Goal: Task Accomplishment & Management: Complete application form

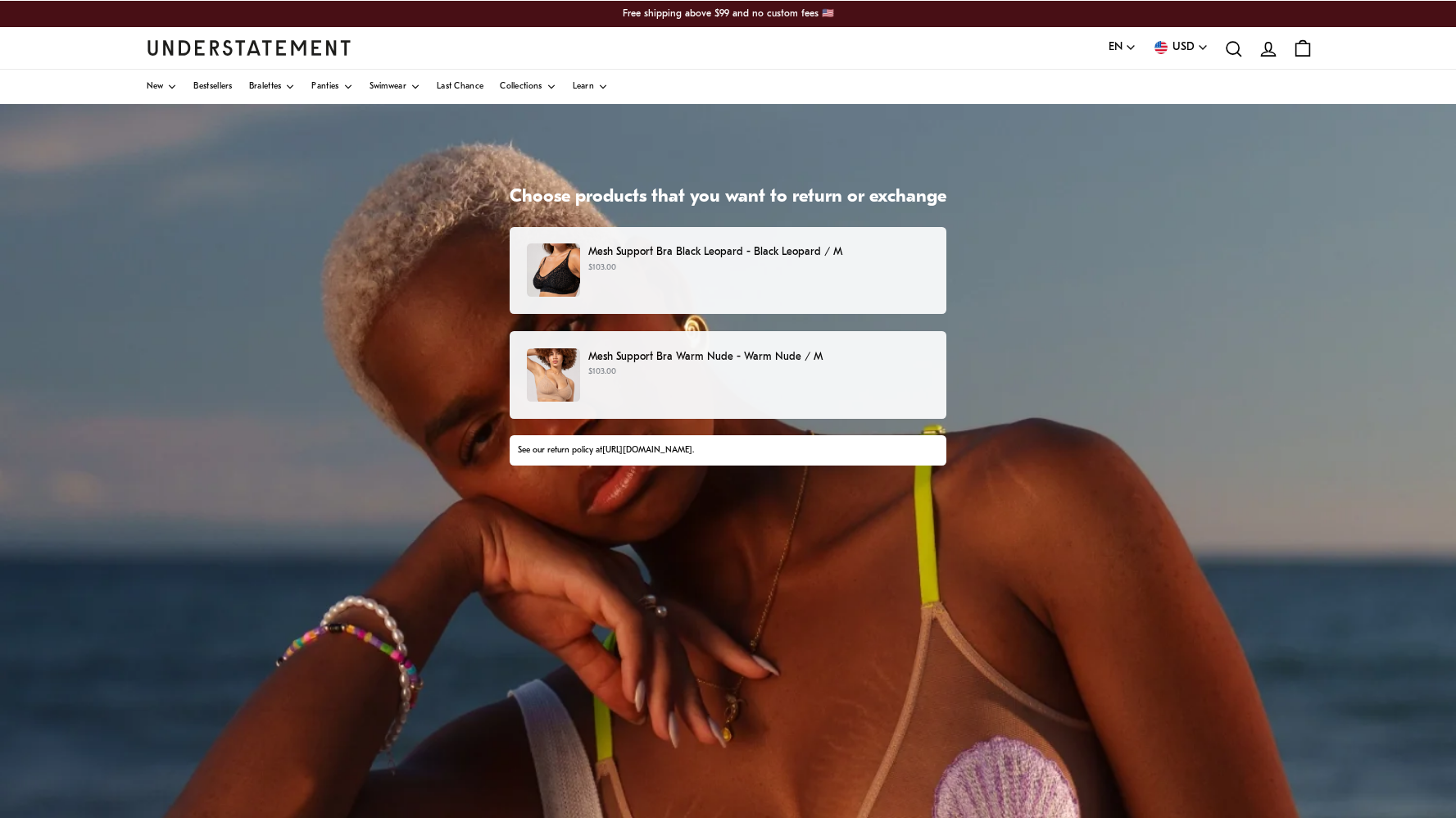
click at [831, 282] on div "Mesh Support Bra Black Leopard - Black Leopard / M $103.00" at bounding box center [728, 270] width 402 height 53
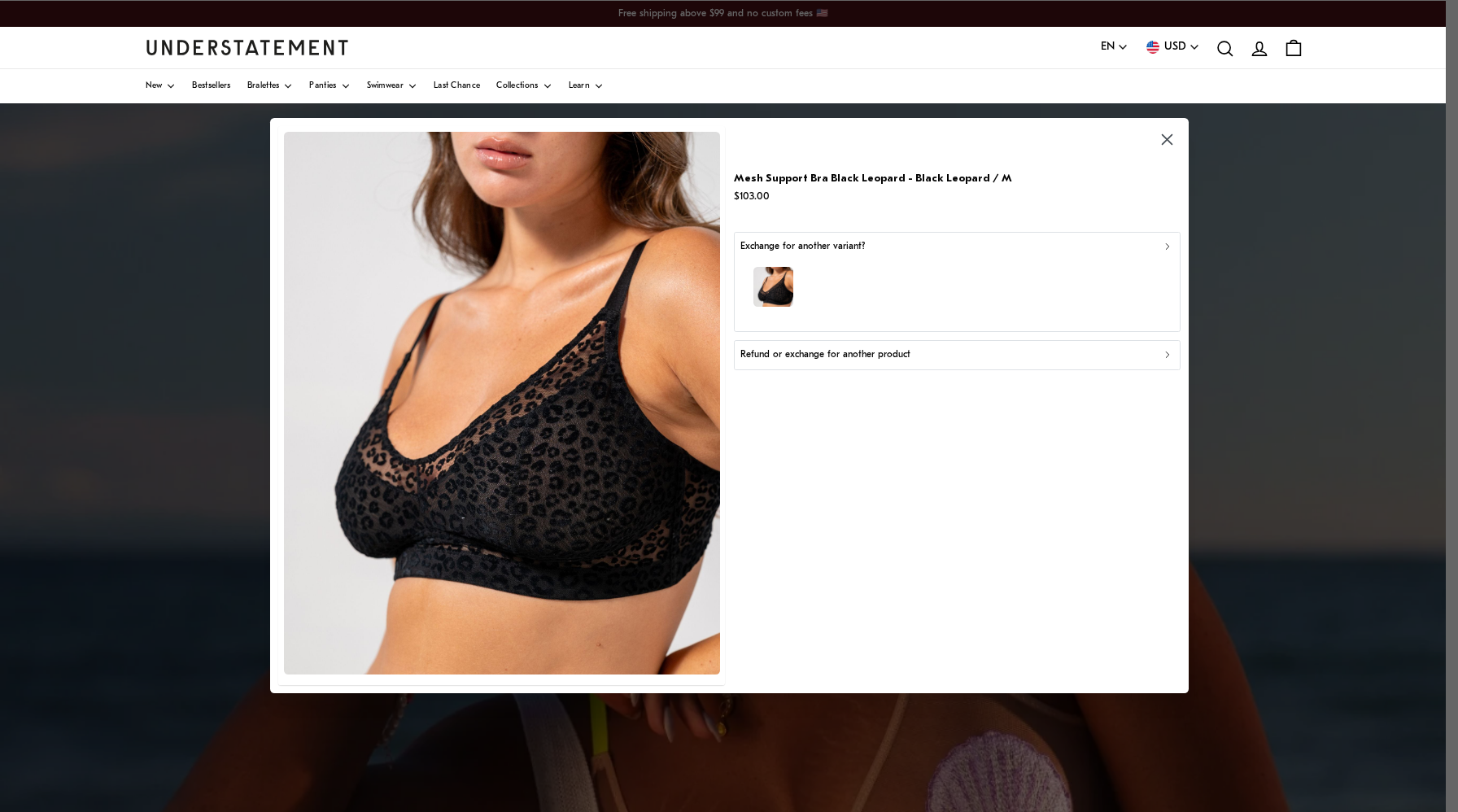
click at [915, 288] on div "button" at bounding box center [956, 290] width 432 height 71
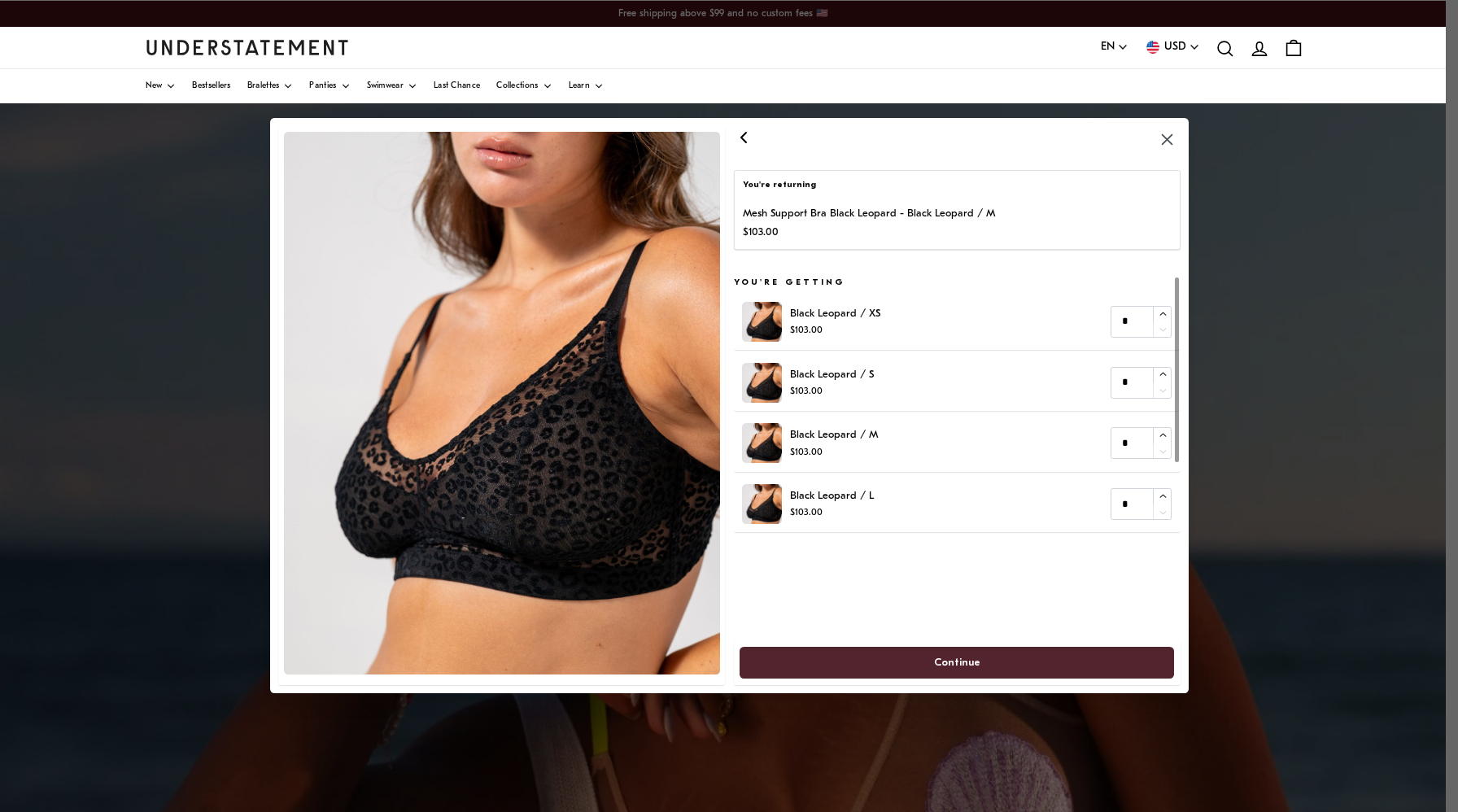
click at [738, 146] on icon "button" at bounding box center [742, 137] width 19 height 19
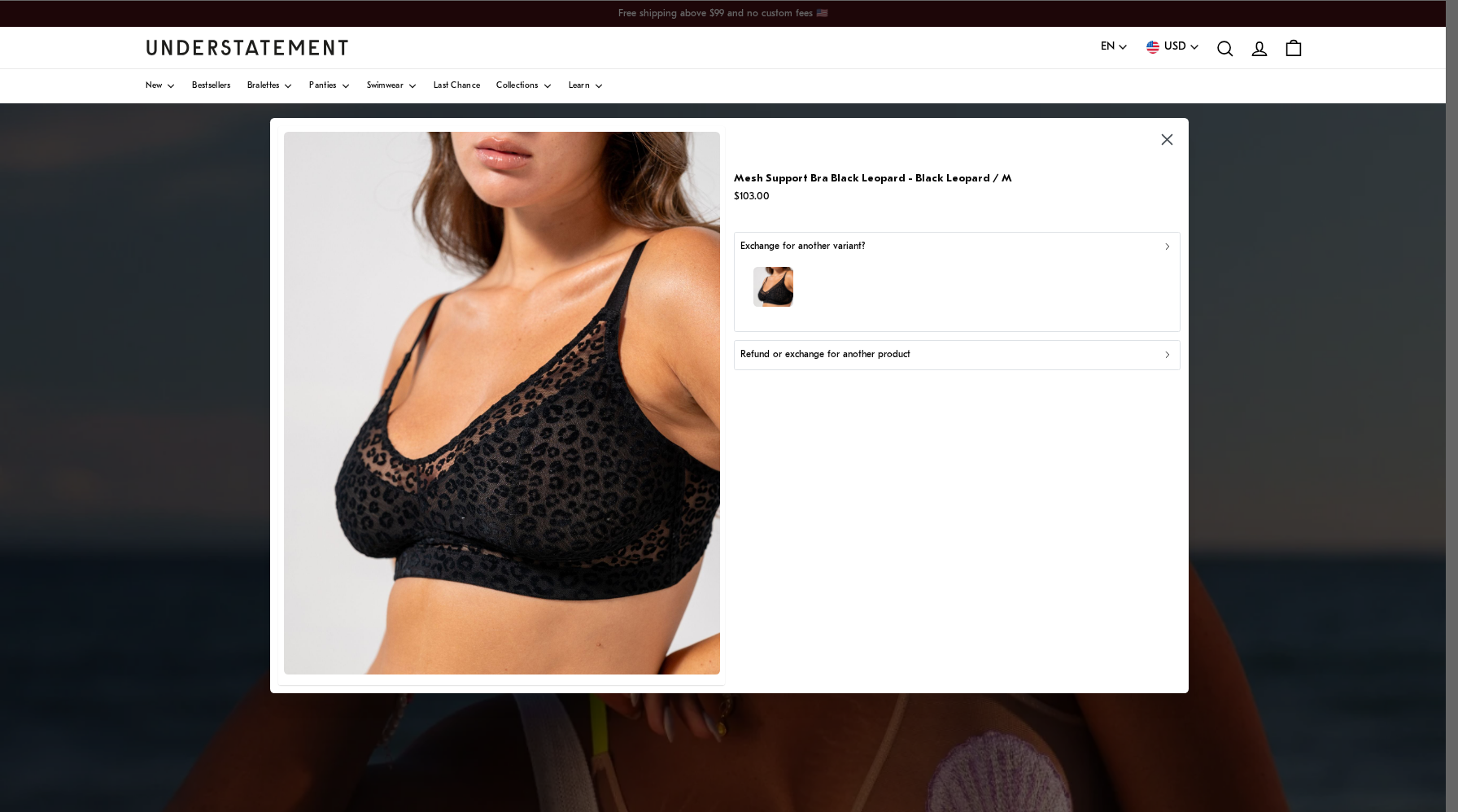
click at [770, 351] on p "Refund or exchange for another product" at bounding box center [825, 355] width 170 height 15
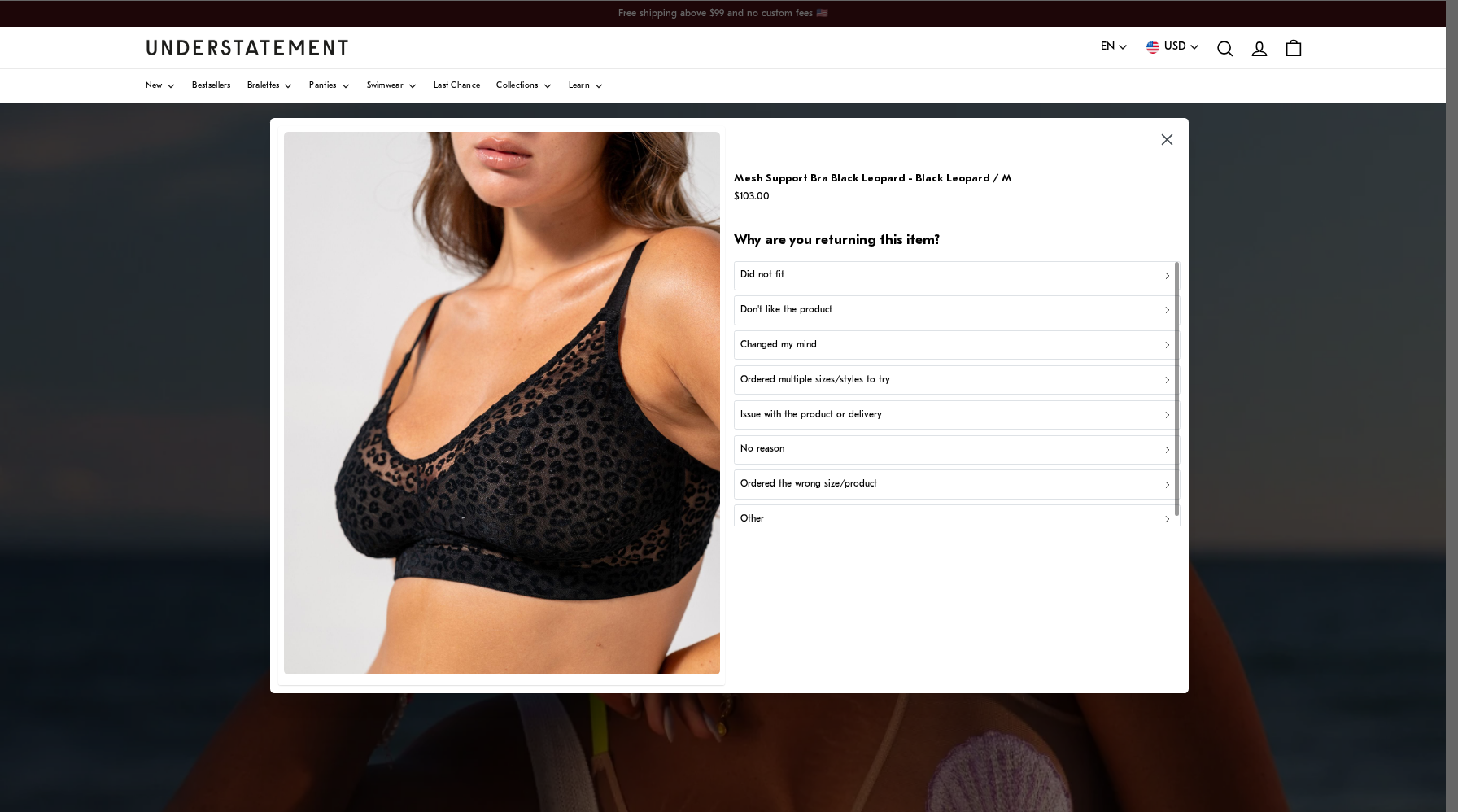
click at [814, 308] on p "Don't like the product" at bounding box center [786, 311] width 92 height 15
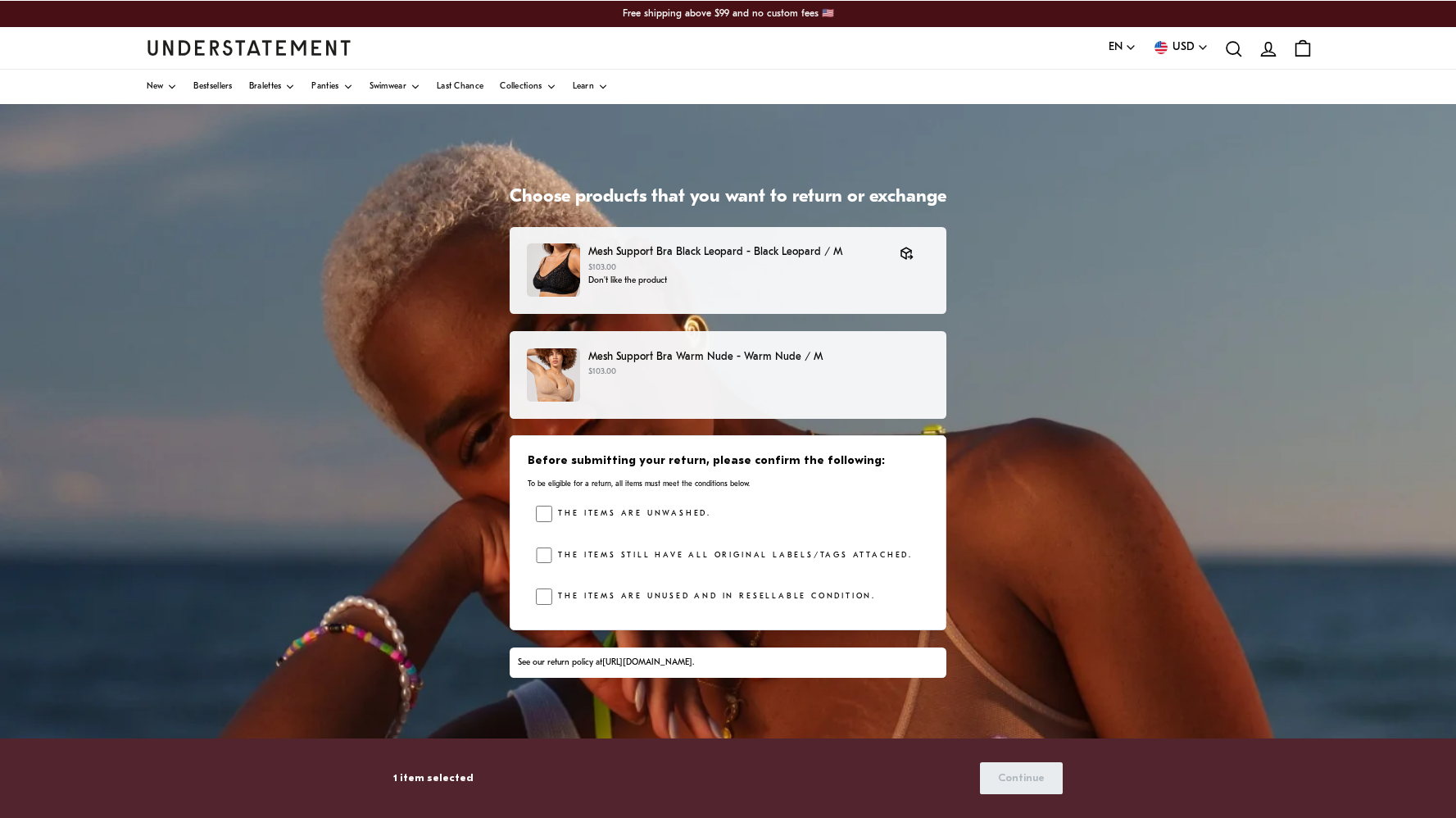
click at [692, 381] on div "Mesh Support Bra Warm Nude - Warm Nude / M $103.00" at bounding box center [728, 375] width 402 height 53
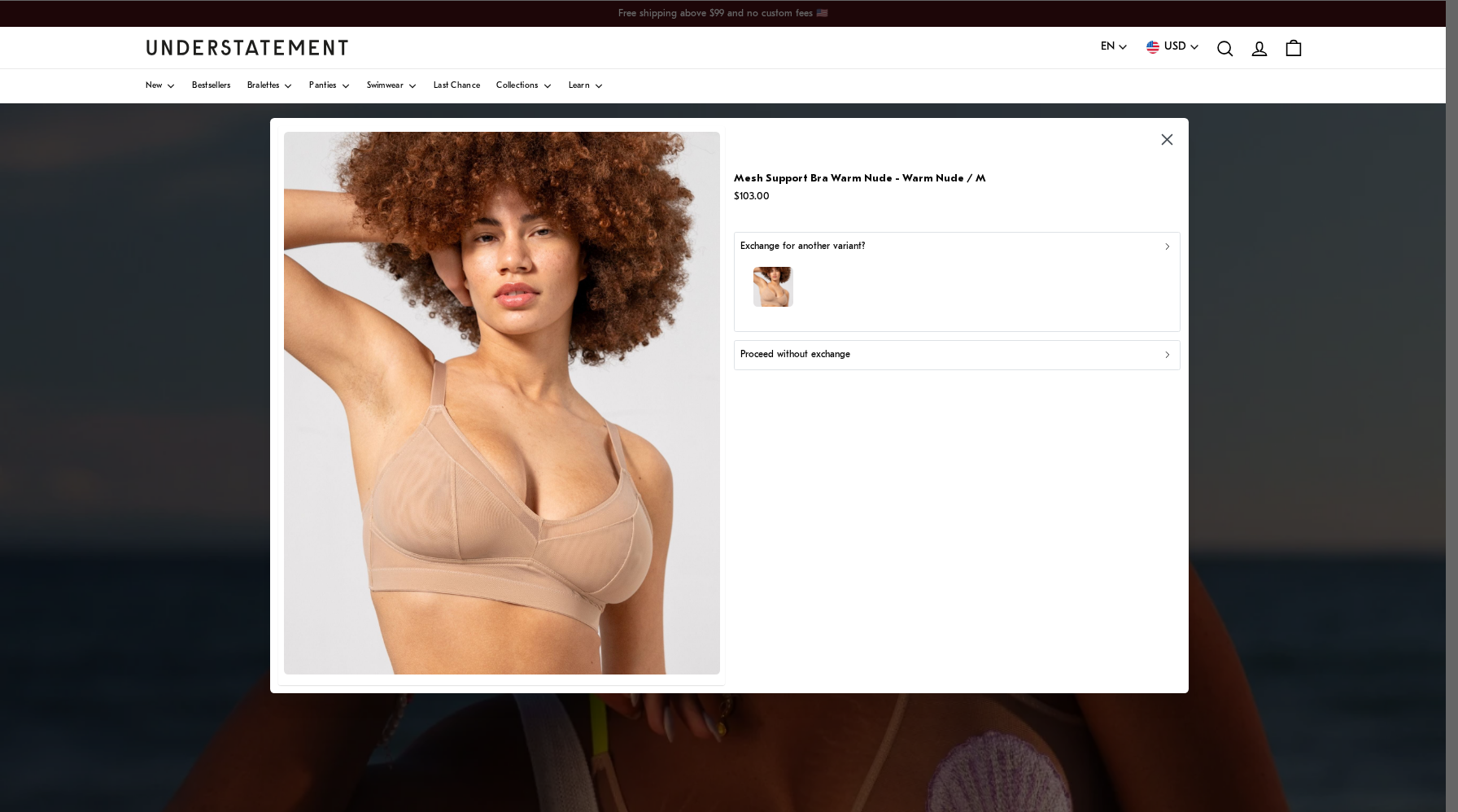
click at [788, 357] on p "Proceed without exchange" at bounding box center [795, 355] width 109 height 15
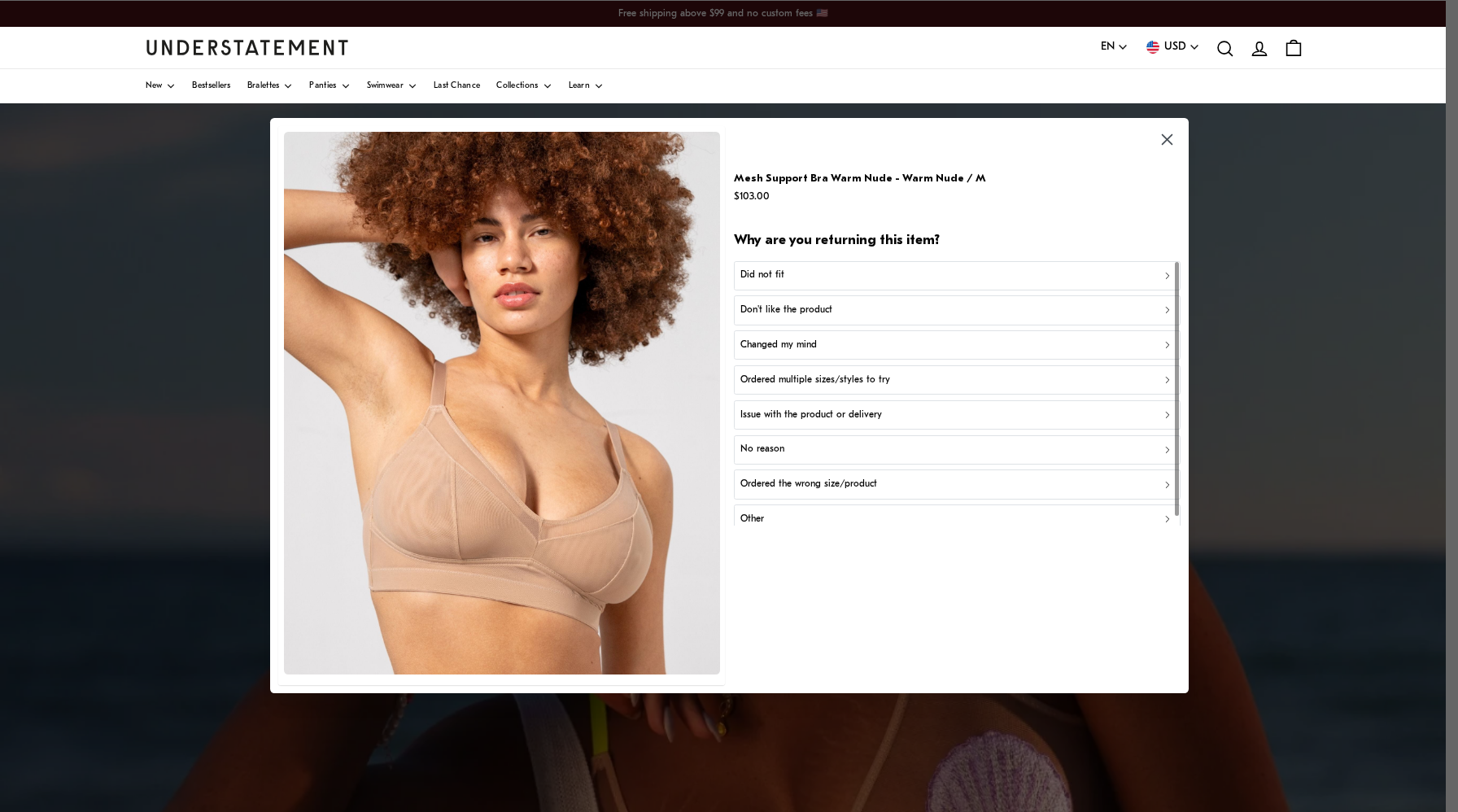
click at [802, 309] on p "Don't like the product" at bounding box center [786, 311] width 92 height 15
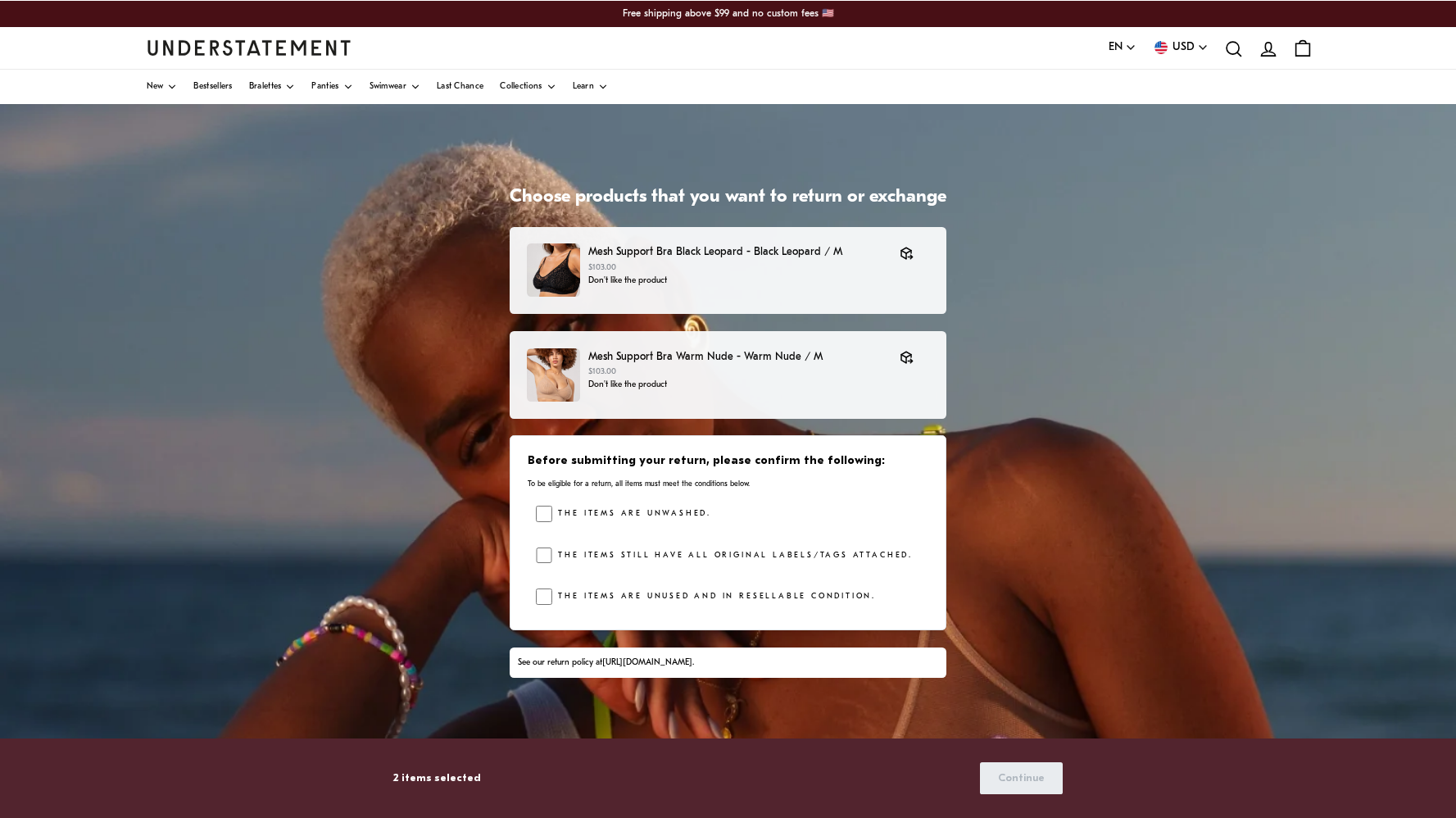
click at [546, 543] on div "The items are unwashed. The items still have all original labels/tags attached.…" at bounding box center [732, 559] width 393 height 107
click at [1008, 776] on span "Continue" at bounding box center [1021, 778] width 47 height 31
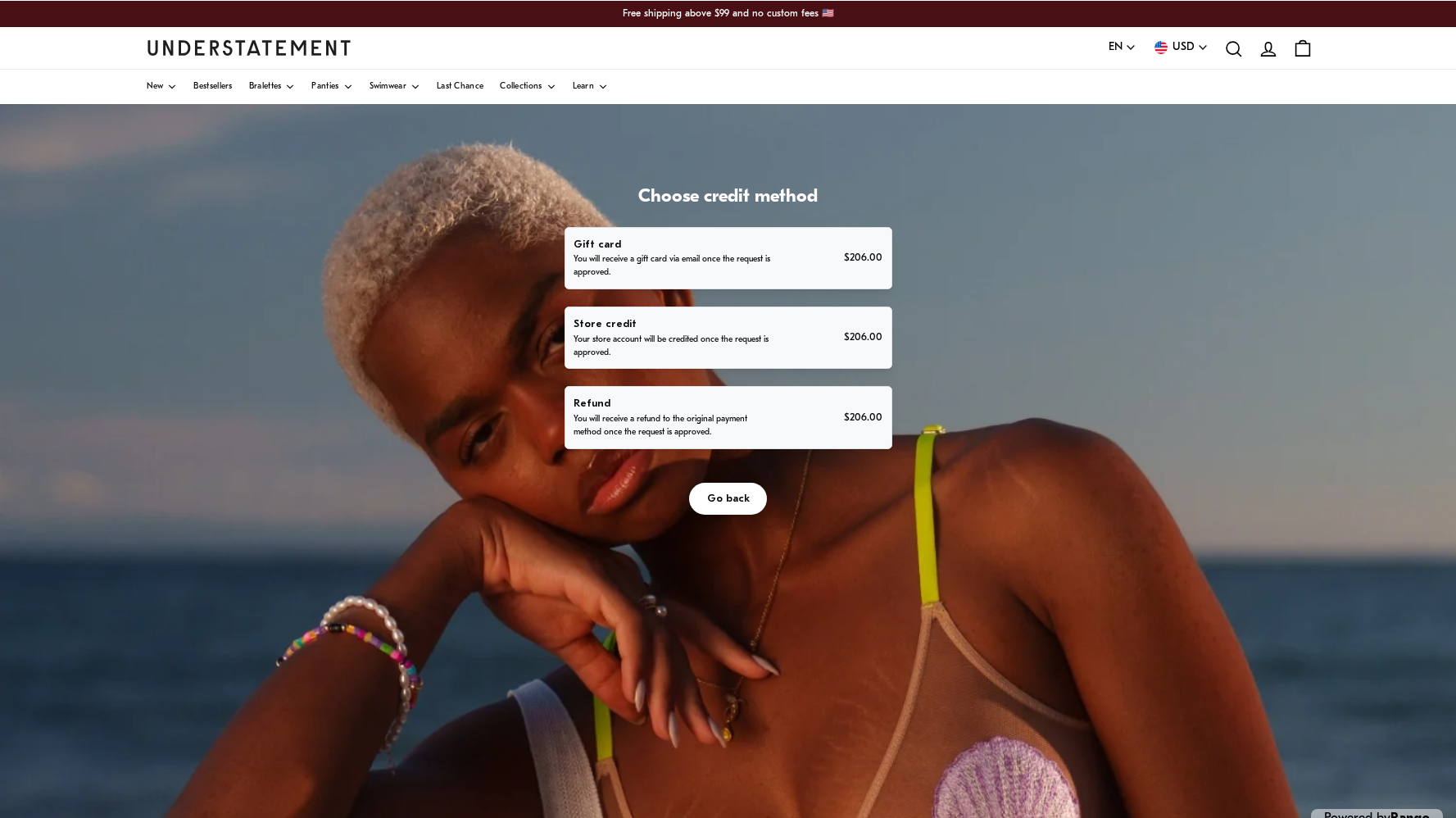
click at [760, 405] on p "Refund" at bounding box center [675, 404] width 203 height 17
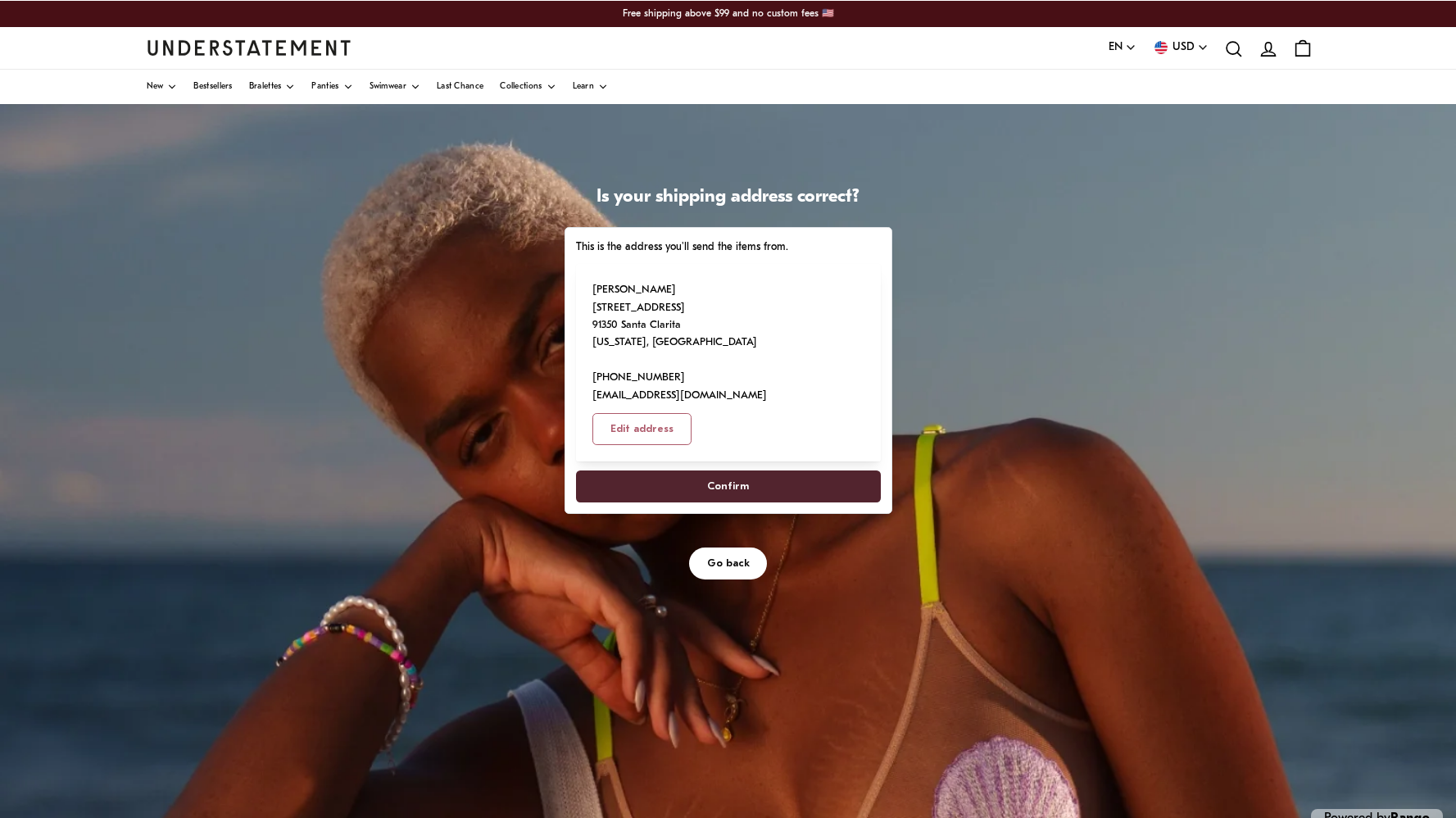
click at [743, 471] on span "Confirm" at bounding box center [728, 486] width 42 height 31
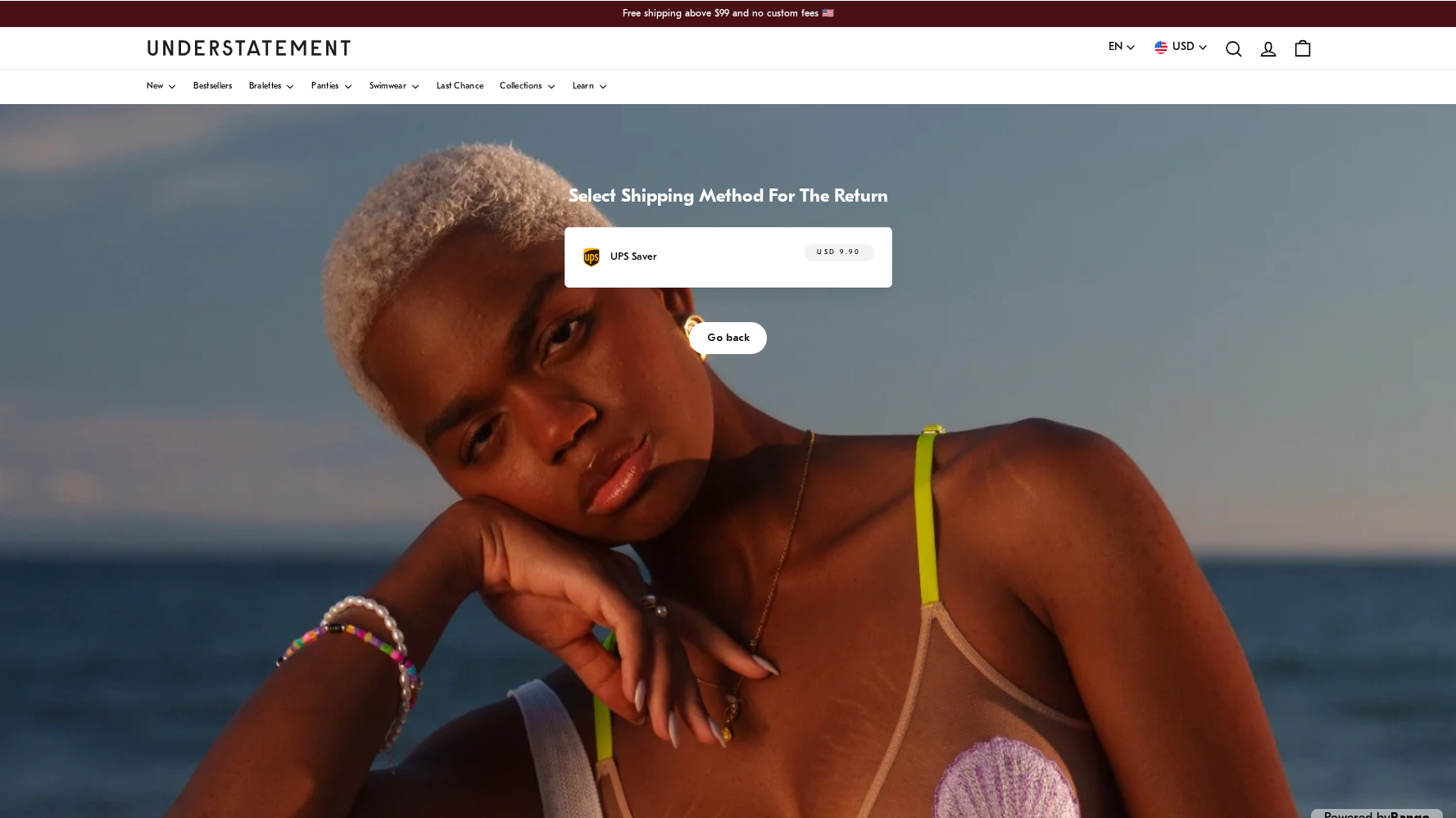
click at [758, 265] on div "UPS Saver USD 9.90" at bounding box center [728, 257] width 292 height 25
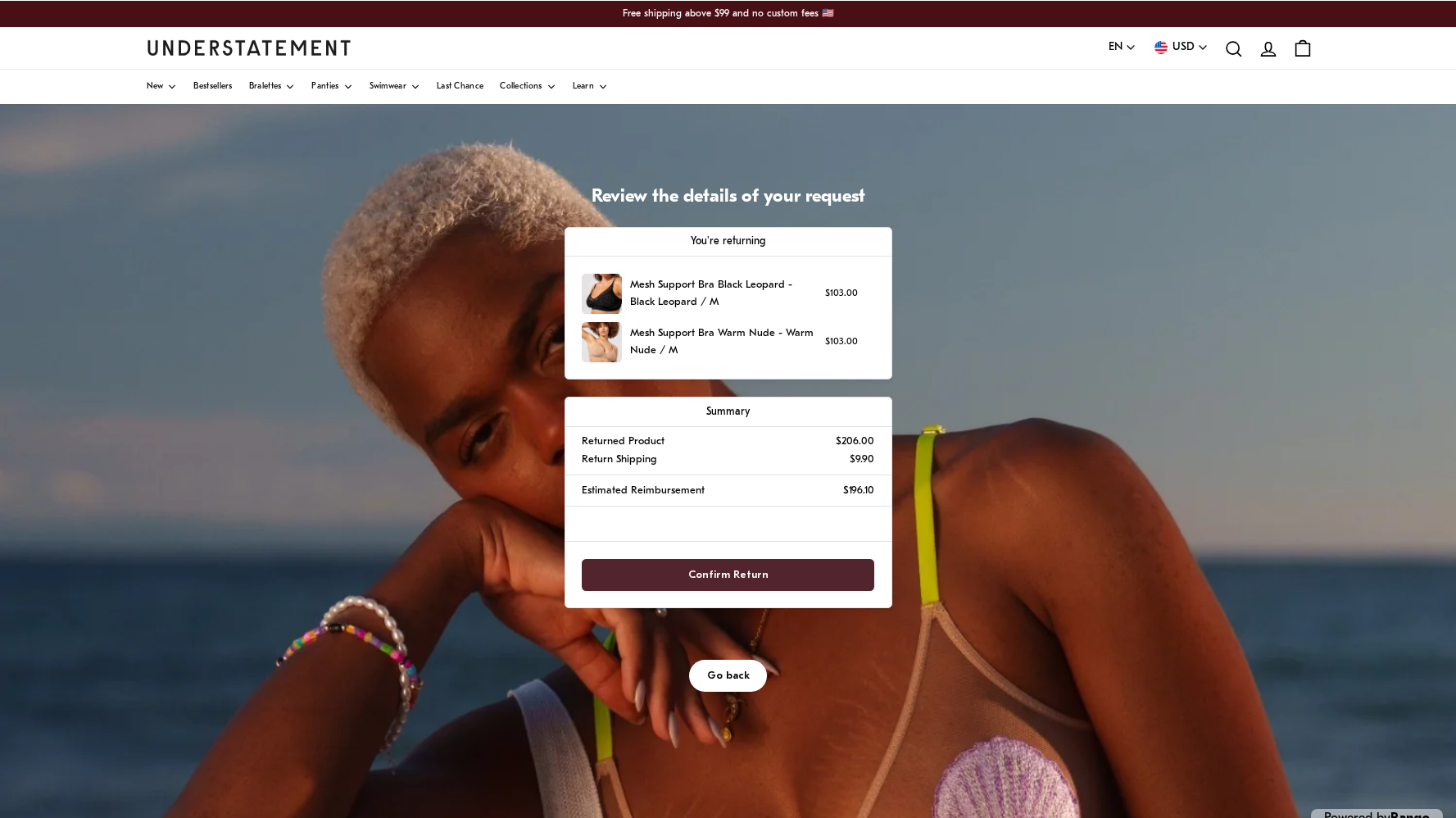
click at [714, 572] on span "Confirm Return" at bounding box center [728, 575] width 81 height 31
